Goal: Check status: Check status

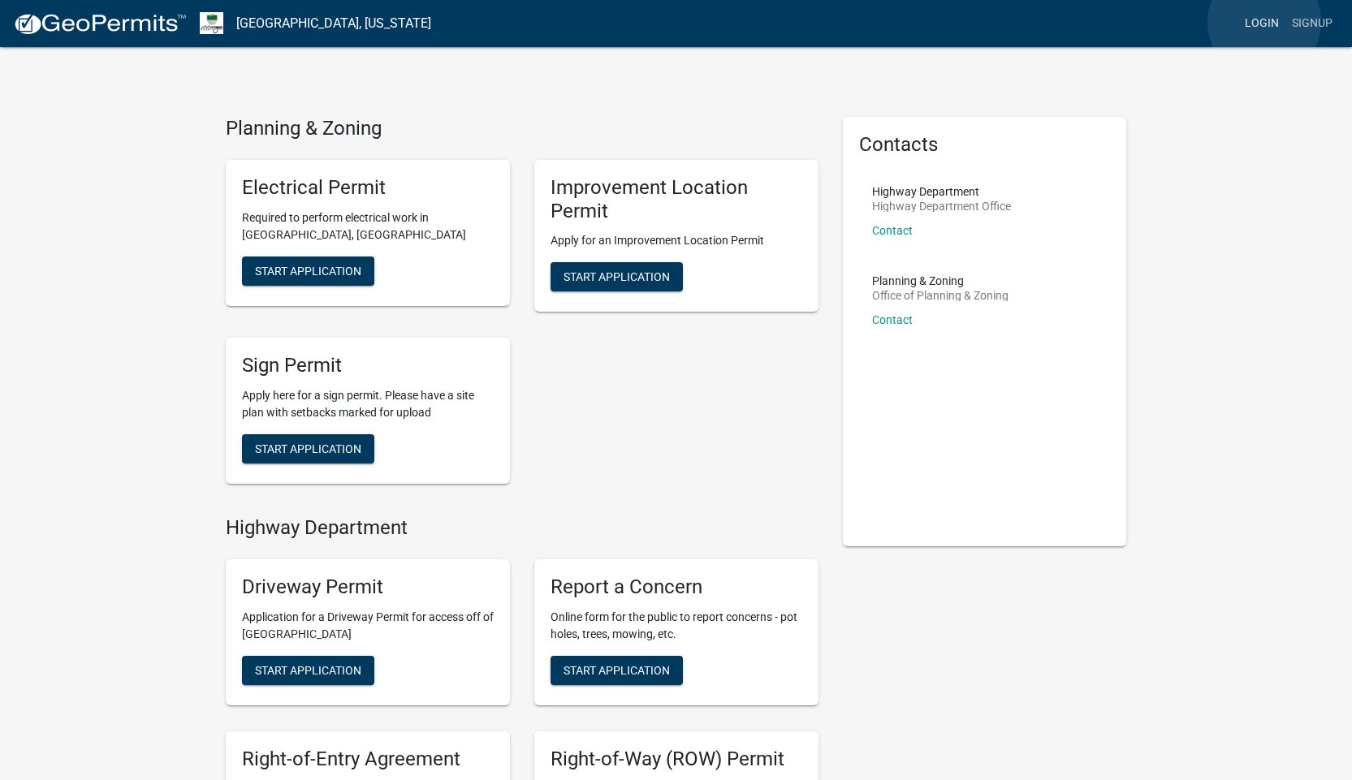
click at [1264, 22] on link "Login" at bounding box center [1261, 23] width 47 height 31
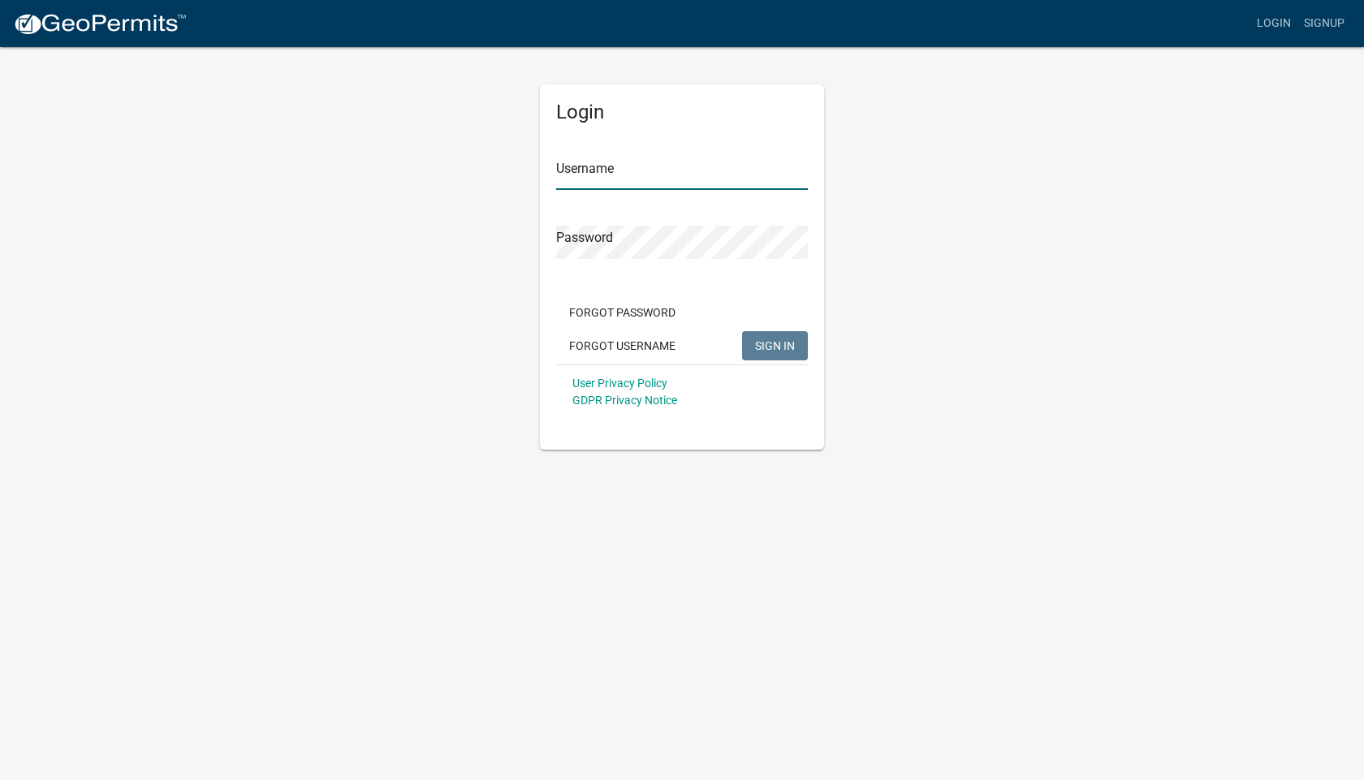
click at [645, 170] on input "Username" at bounding box center [682, 173] width 252 height 33
type input "[EMAIL_ADDRESS][DOMAIN_NAME]"
click at [742, 331] on button "SIGN IN" at bounding box center [775, 345] width 66 height 29
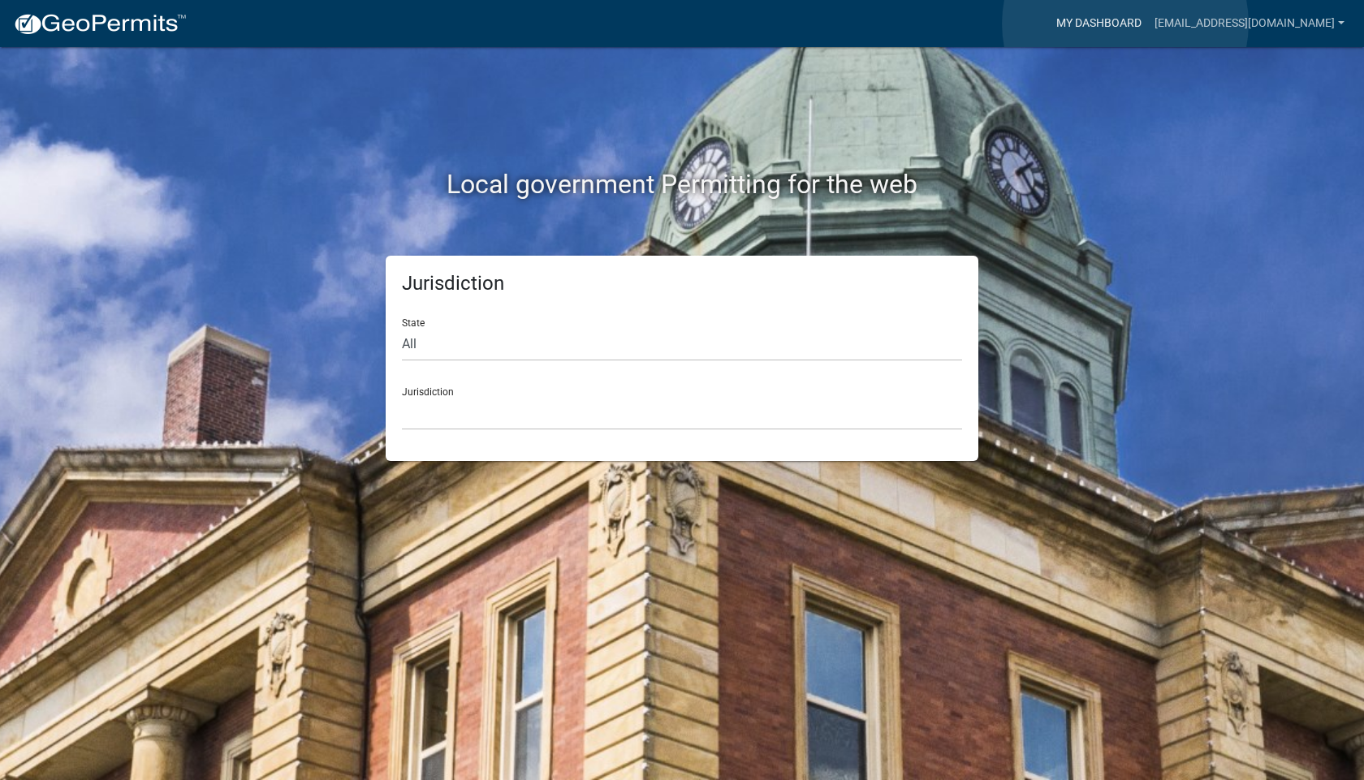
click at [1125, 24] on link "My Dashboard" at bounding box center [1099, 23] width 98 height 31
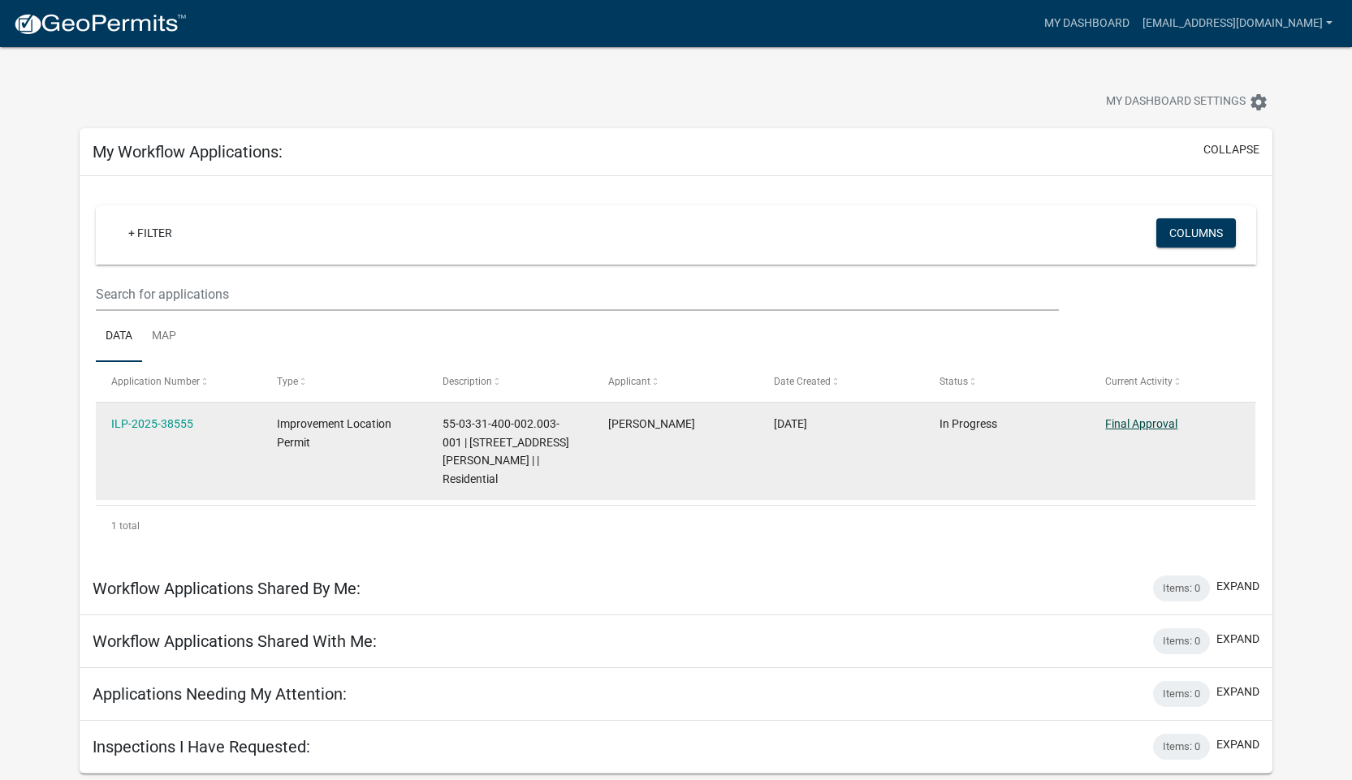
click at [1146, 424] on link "Final Approval" at bounding box center [1141, 423] width 72 height 13
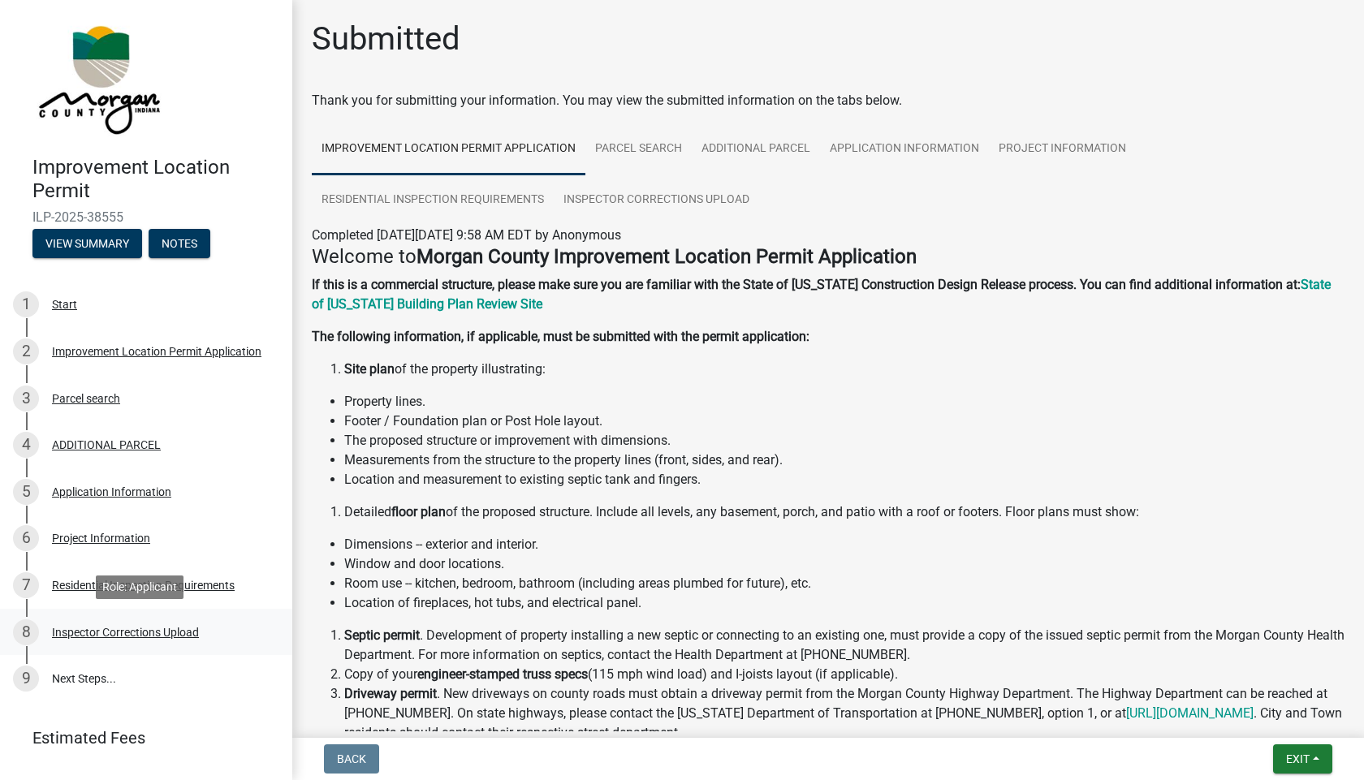
click at [114, 627] on div "Inspector Corrections Upload" at bounding box center [125, 632] width 147 height 11
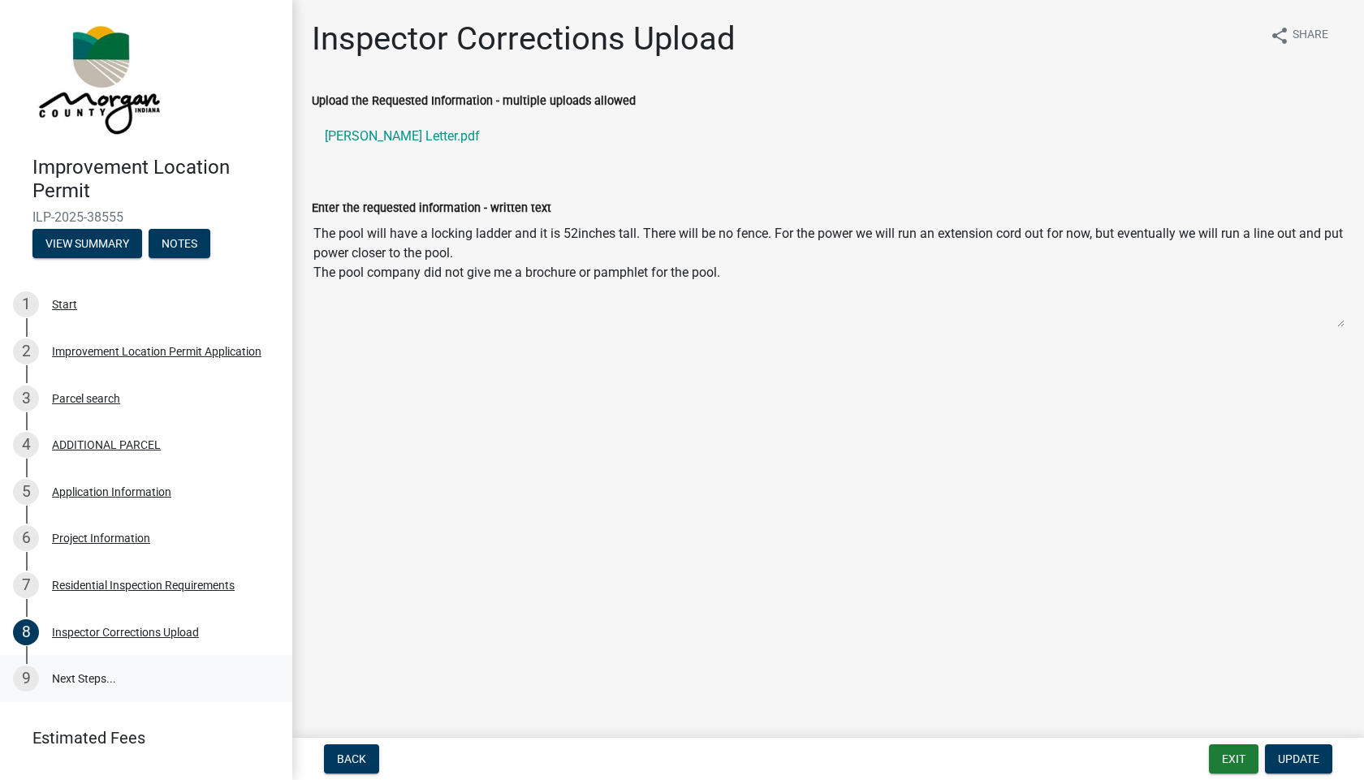
click at [92, 678] on link "9 Next Steps..." at bounding box center [146, 678] width 292 height 47
click at [153, 585] on div "Residential Inspection Requirements" at bounding box center [143, 585] width 183 height 11
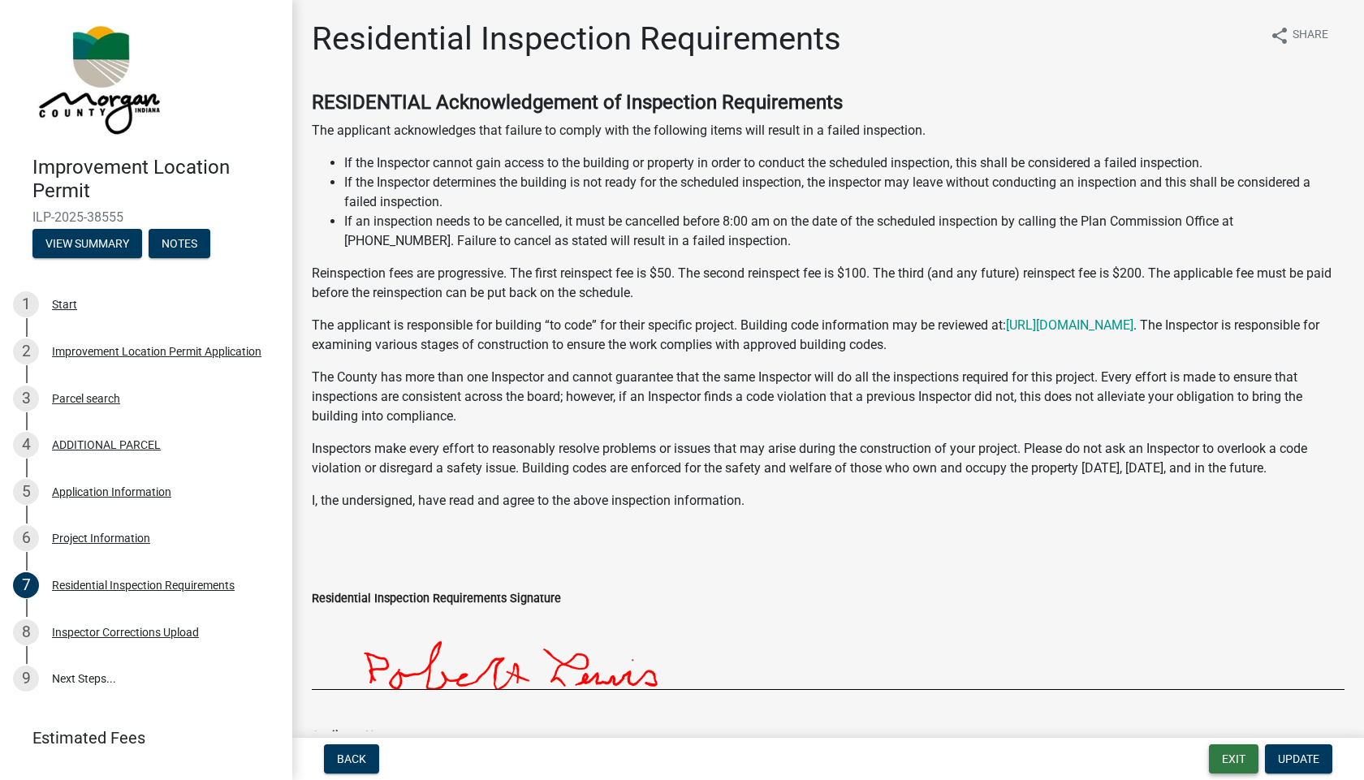
click at [1236, 757] on button "Exit" at bounding box center [1234, 758] width 50 height 29
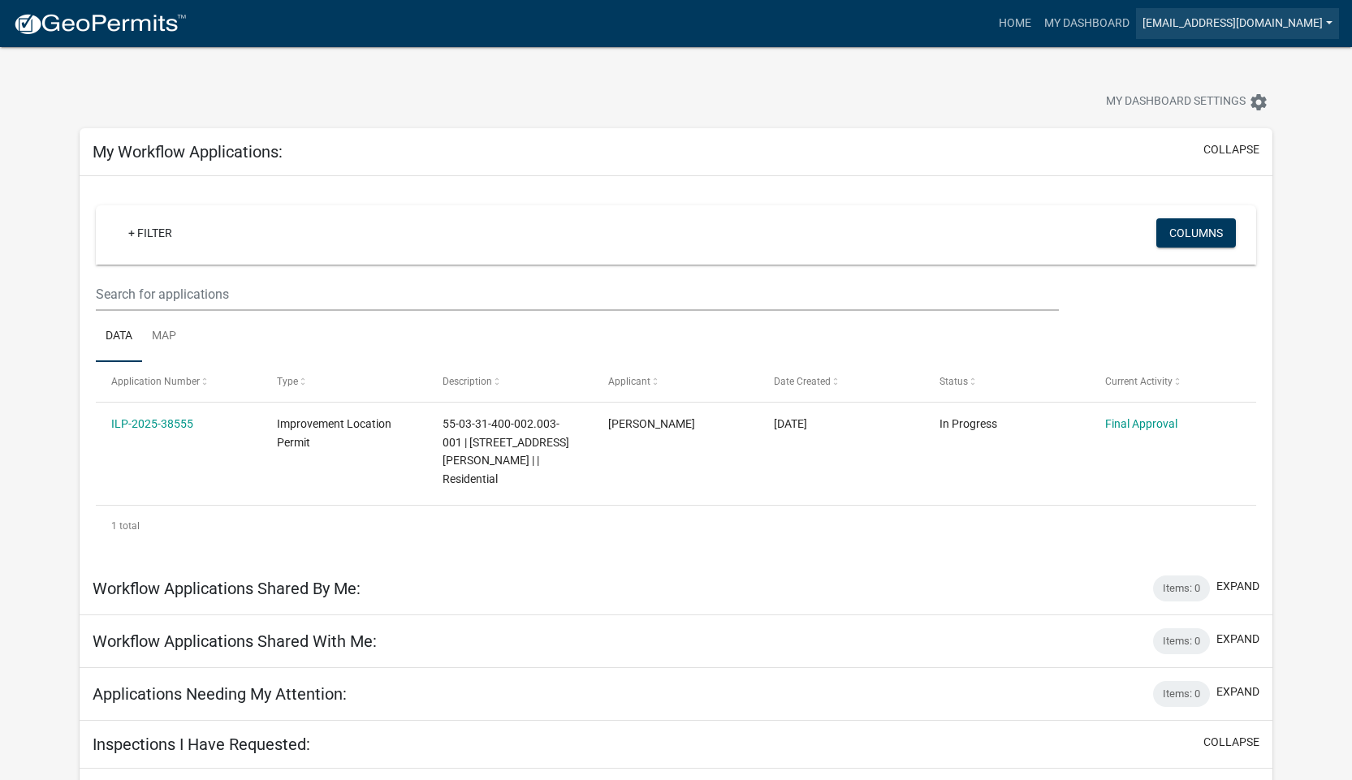
click at [1211, 27] on link "[EMAIL_ADDRESS][DOMAIN_NAME]" at bounding box center [1237, 23] width 203 height 31
click at [1258, 126] on link "Logout" at bounding box center [1274, 119] width 130 height 39
